Goal: Task Accomplishment & Management: Use online tool/utility

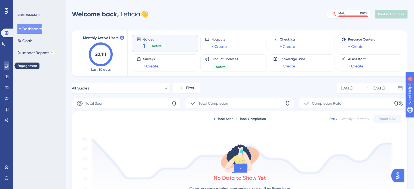
click at [9, 64] on link at bounding box center [6, 66] width 4 height 9
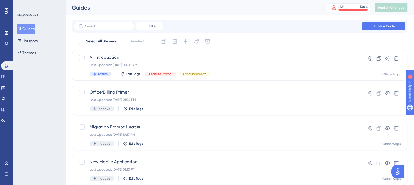
click at [27, 28] on button "Guides" at bounding box center [25, 29] width 17 height 10
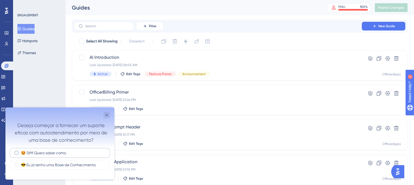
click at [26, 154] on label "🤩 SIM! Quero saber como." at bounding box center [44, 152] width 46 height 5
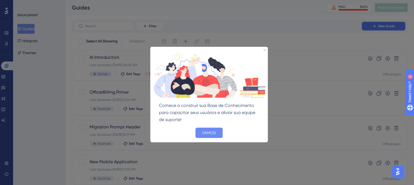
click at [207, 132] on button "VAMOS!" at bounding box center [209, 133] width 27 height 10
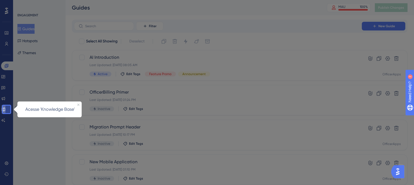
click at [5, 111] on icon at bounding box center [3, 109] width 4 height 4
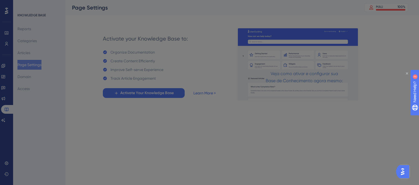
click at [405, 73] on icon "Close Preview" at bounding box center [406, 73] width 2 height 2
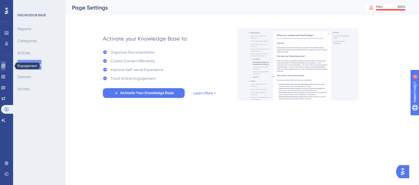
click at [5, 66] on icon at bounding box center [3, 66] width 4 height 4
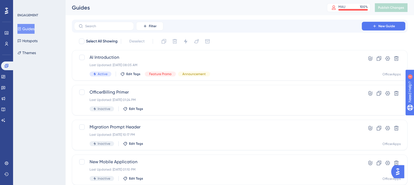
click at [34, 29] on button "Guides" at bounding box center [25, 29] width 17 height 10
click at [389, 25] on span "New Guide" at bounding box center [387, 26] width 17 height 4
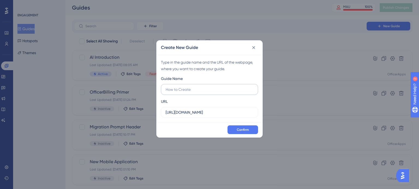
click at [177, 89] on input "text" at bounding box center [209, 90] width 88 height 6
type input "TEST - Onboarding - Free Trials"
click at [214, 111] on input "https://officerreports.net" at bounding box center [209, 113] width 88 height 6
drag, startPoint x: 214, startPoint y: 111, endPoint x: 41, endPoint y: 109, distance: 173.1
click at [41, 109] on div "Create New Guide Type in the guide name and the URL of the webpage, where you w…" at bounding box center [209, 94] width 419 height 189
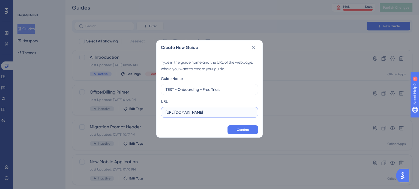
paste input "apps.net/dashboard"
type input "https://officerapps.net/dashboard"
click at [243, 129] on span "Confirm" at bounding box center [243, 130] width 12 height 4
